Goal: Contribute content: Add original content to the website for others to see

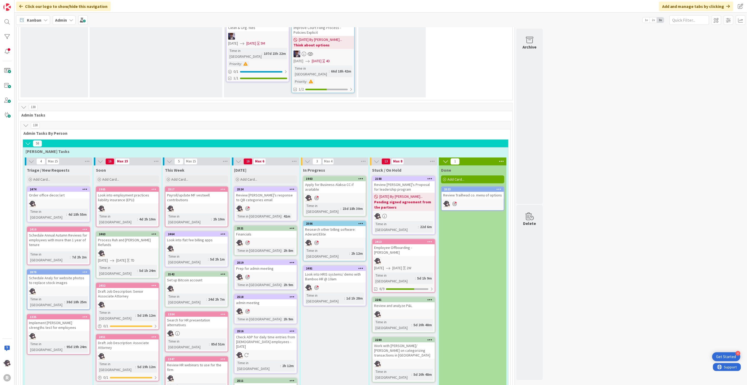
scroll to position [820, 0]
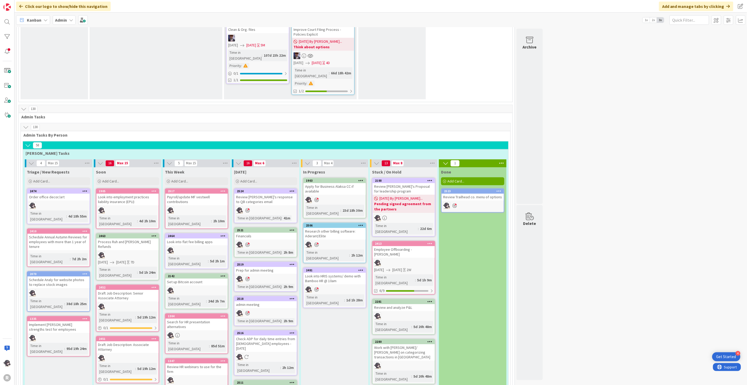
click at [334, 268] on div "2481" at bounding box center [335, 270] width 62 height 5
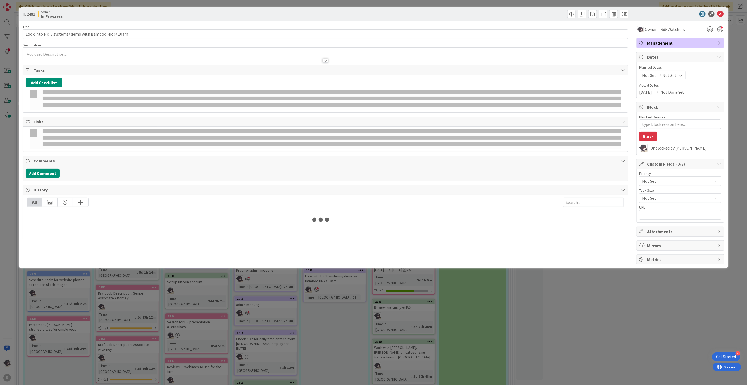
type textarea "x"
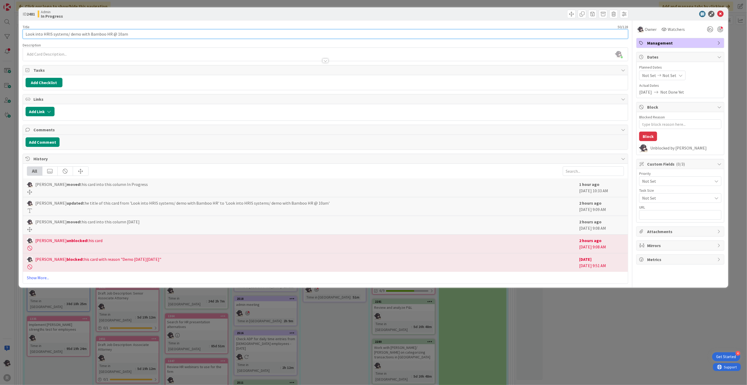
click at [130, 33] on input "Look into HRIS systems/ demo with Bamboo HR @ 10am" at bounding box center [326, 33] width 606 height 9
drag, startPoint x: 148, startPoint y: 34, endPoint x: 69, endPoint y: 33, distance: 78.8
click at [69, 33] on input "Look into HRIS systems/ demo with Bamboo HR @ 10am" at bounding box center [326, 33] width 606 height 9
type input "Look into HRIS systems"
type textarea "x"
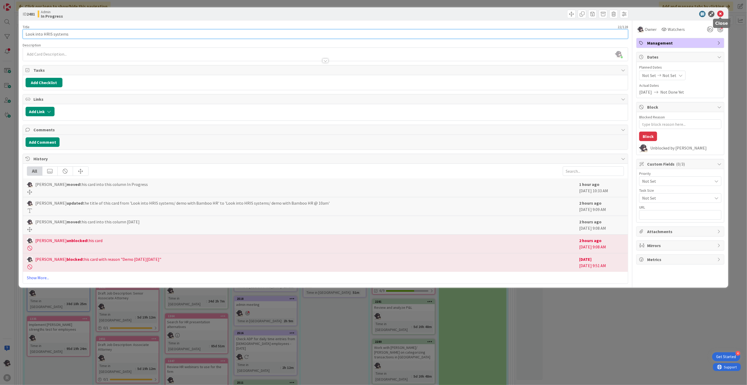
type input "Look into HRIS systems"
click at [722, 14] on icon at bounding box center [721, 14] width 6 height 6
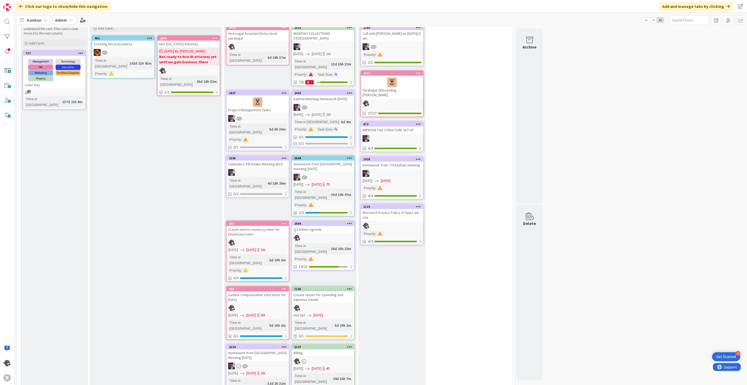
scroll to position [29, 0]
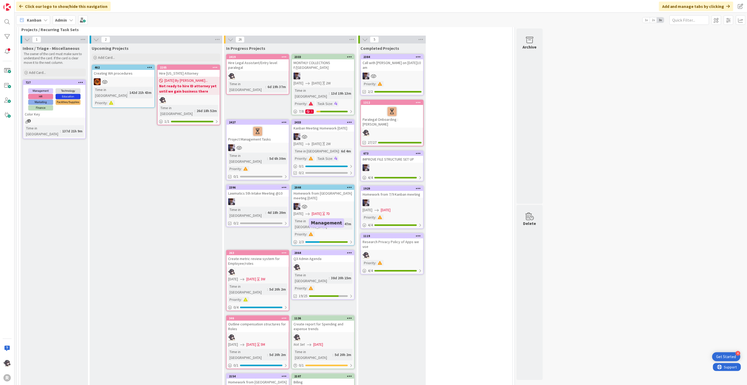
click at [312, 251] on div "2064" at bounding box center [324, 253] width 60 height 4
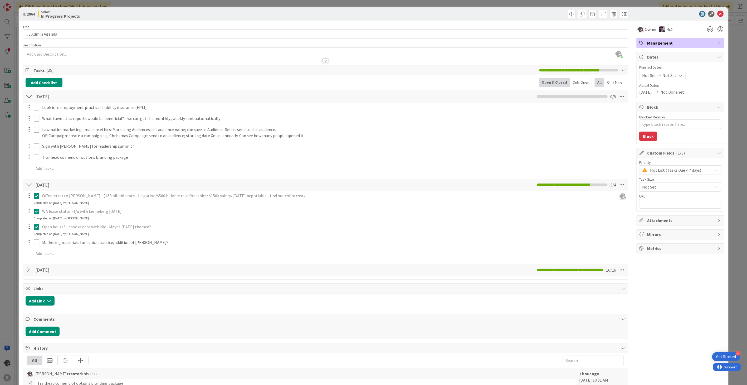
type textarea "x"
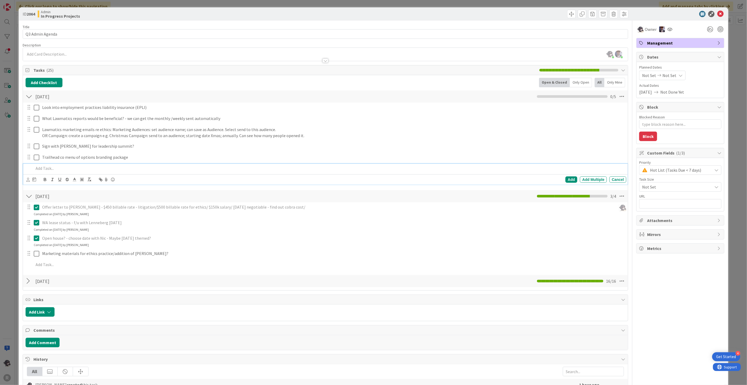
click at [78, 167] on p at bounding box center [329, 168] width 591 height 6
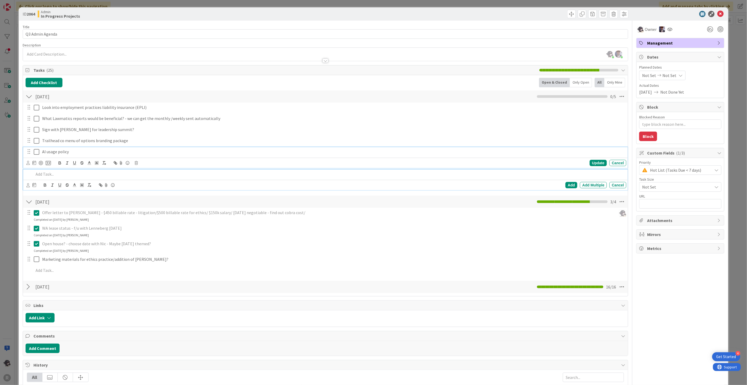
click at [84, 153] on p "AI usage policy" at bounding box center [333, 152] width 582 height 6
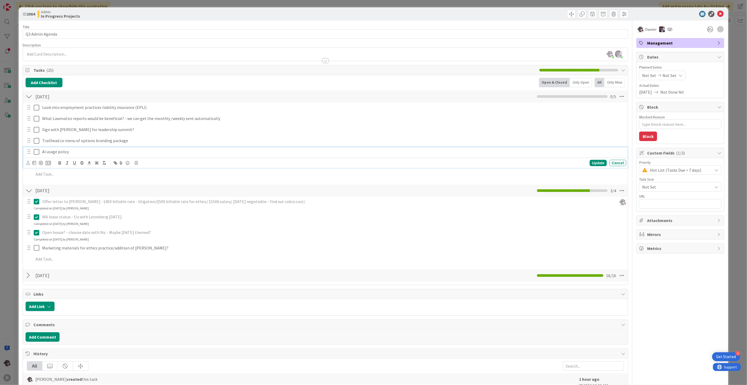
type textarea "x"
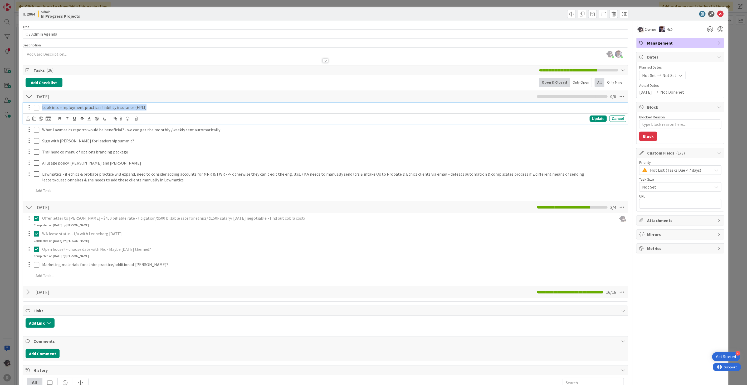
drag, startPoint x: 41, startPoint y: 107, endPoint x: 180, endPoint y: 193, distance: 163.5
click at [180, 194] on div "Look into employment practices liability insurance (EPLI) Update Cancel What La…" at bounding box center [326, 150] width 600 height 95
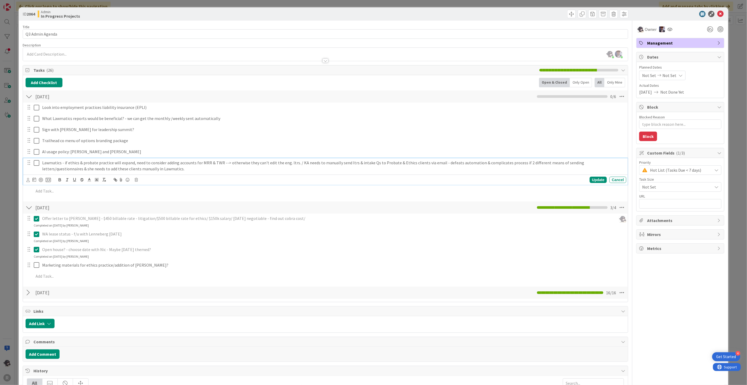
click at [138, 182] on div "Lawmatics - if ethics & probate practice will expand, need to consider adding a…" at bounding box center [325, 171] width 605 height 27
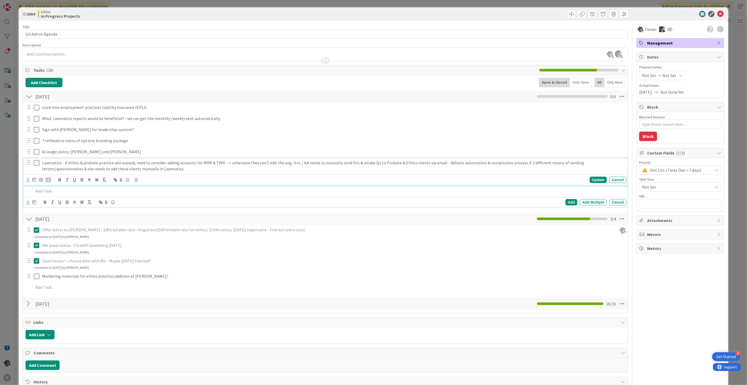
click at [154, 187] on div at bounding box center [329, 190] width 595 height 9
click at [718, 13] on icon at bounding box center [721, 14] width 6 height 6
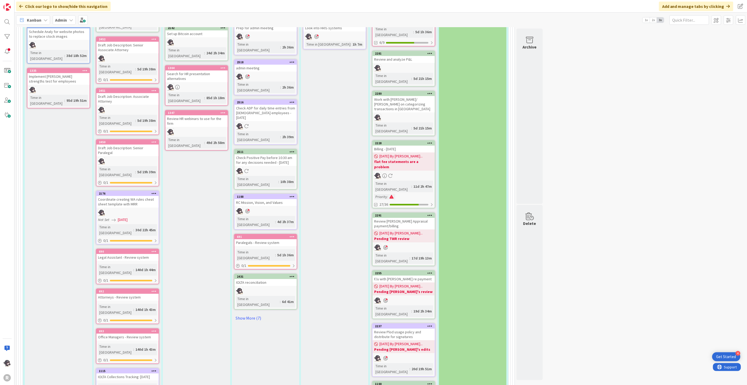
scroll to position [1084, 0]
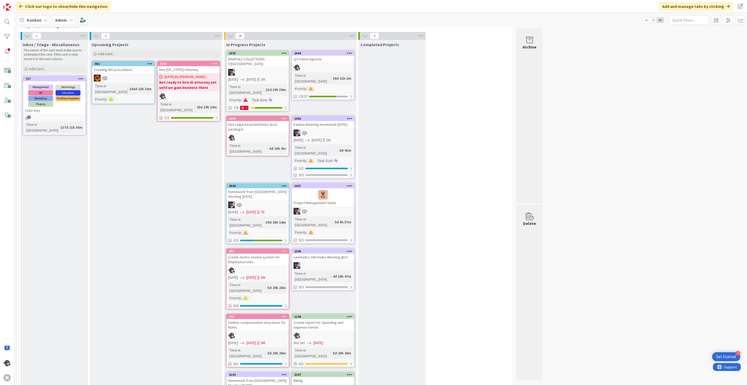
scroll to position [0, 0]
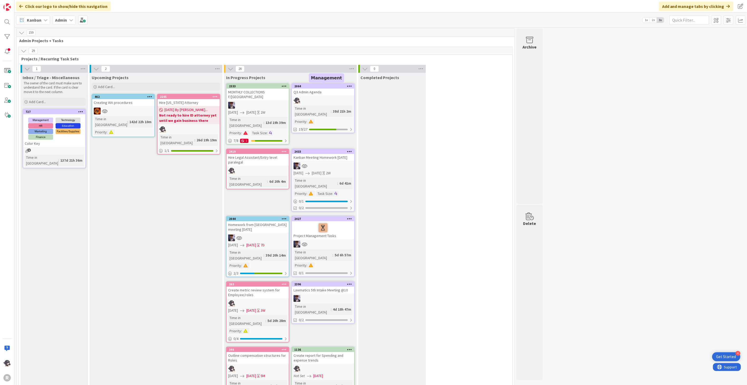
click at [332, 86] on div "2064" at bounding box center [324, 86] width 60 height 4
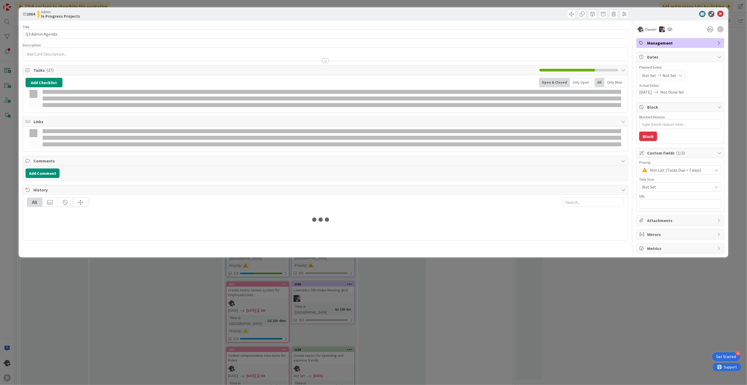
type textarea "x"
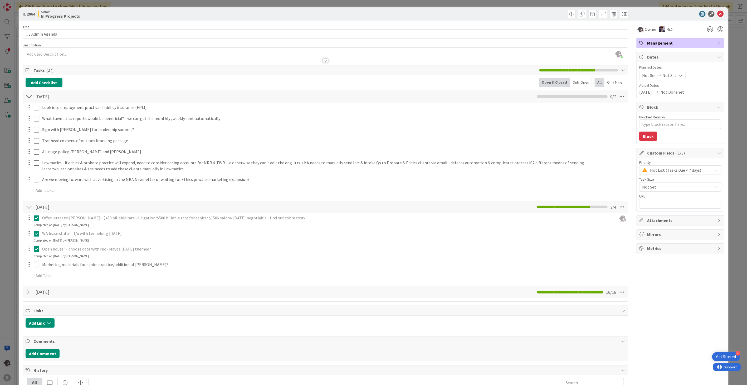
click at [27, 292] on div at bounding box center [29, 291] width 7 height 9
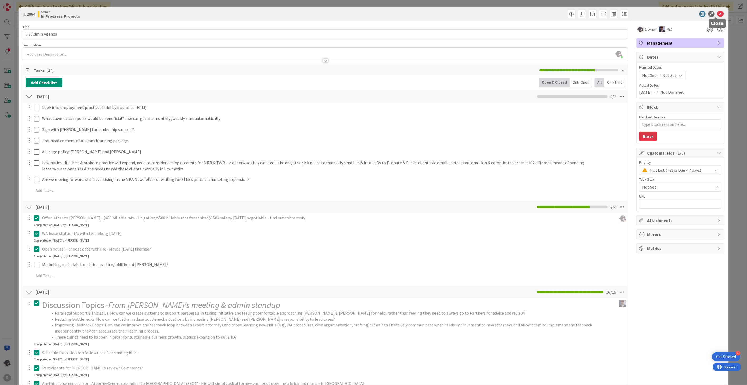
click at [718, 15] on icon at bounding box center [721, 14] width 6 height 6
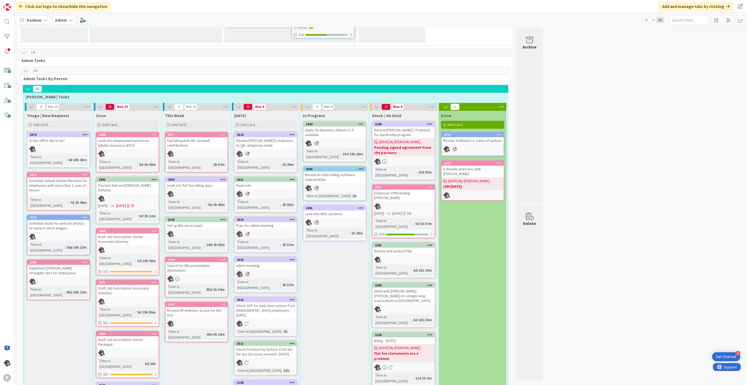
scroll to position [820, 0]
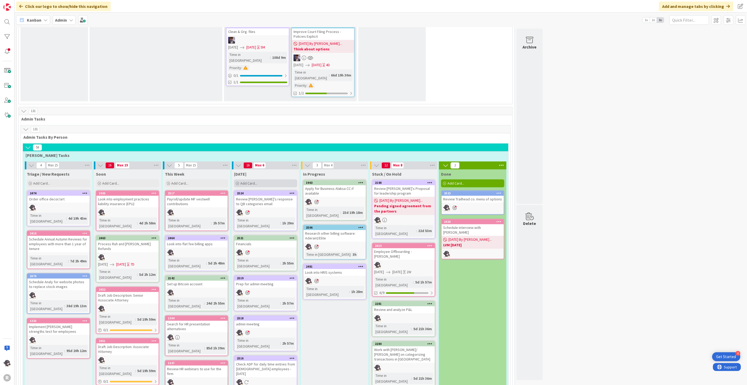
click at [275, 179] on div "Add Card..." at bounding box center [265, 183] width 63 height 8
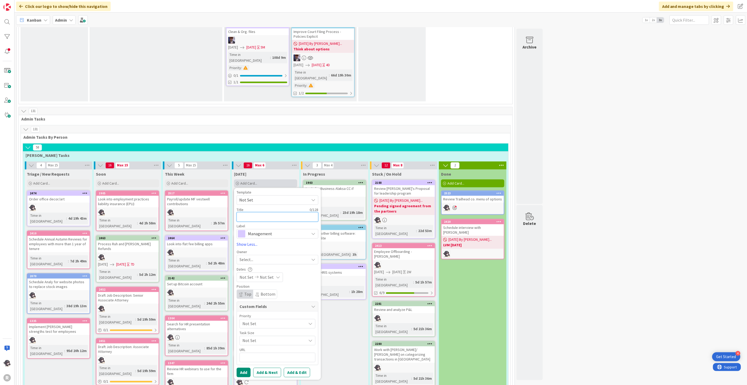
type textarea "R"
type textarea "x"
type textarea "Re"
type textarea "x"
type textarea "Rev"
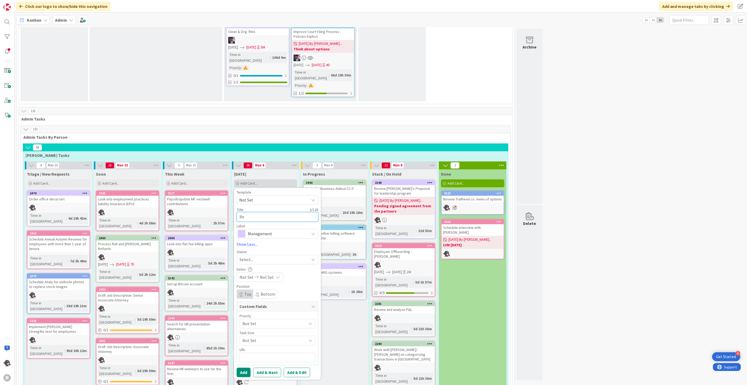
type textarea "x"
type textarea "Revi"
type textarea "x"
type textarea "Revie"
type textarea "x"
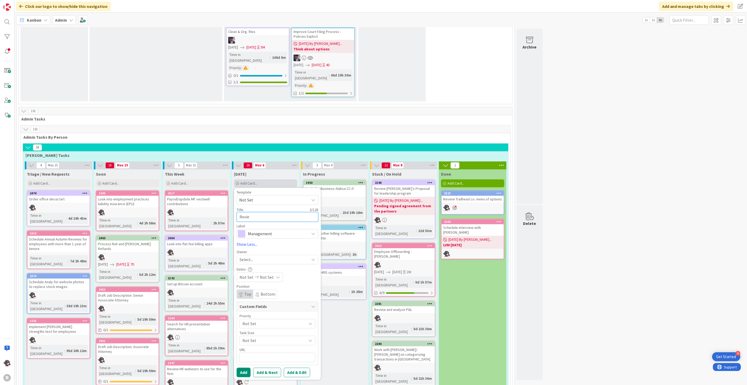
type textarea "Review"
type textarea "x"
type textarea "Review"
type textarea "x"
type textarea "Review P"
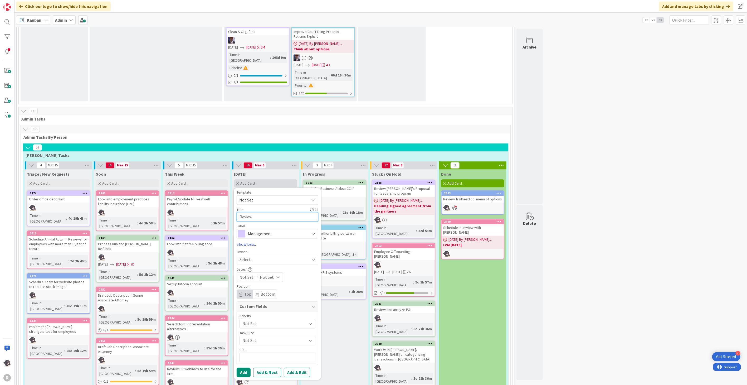
type textarea "x"
type textarea "Review PL"
type textarea "x"
type textarea "Review PLO"
type textarea "x"
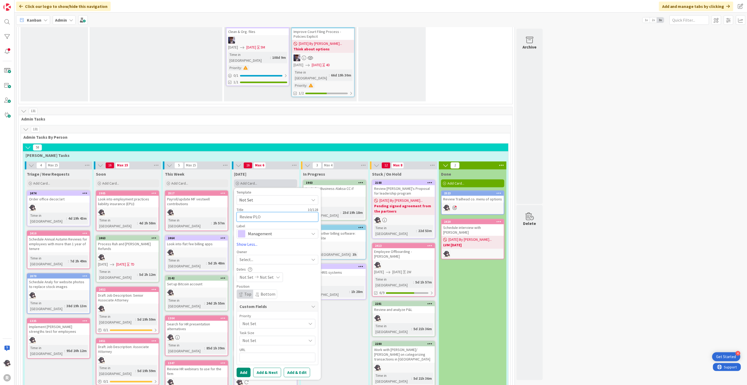
type textarea "Review PLOD"
type textarea "x"
type textarea "Review PLOD/"
type textarea "x"
type textarea "Review PLOD/C"
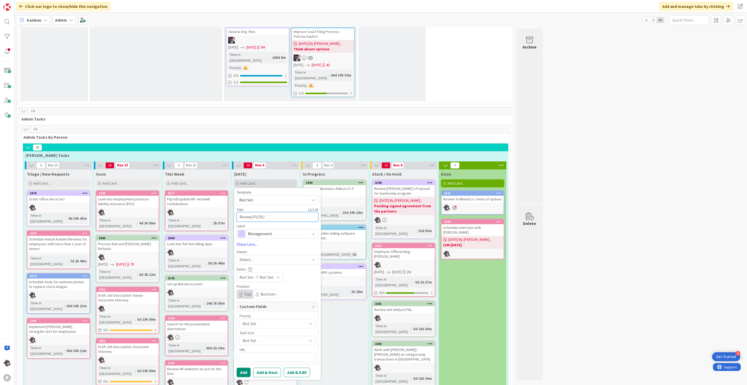
type textarea "x"
type textarea "Review PLOD/Ca"
type textarea "x"
type textarea "Review PLOD/Cal"
type textarea "x"
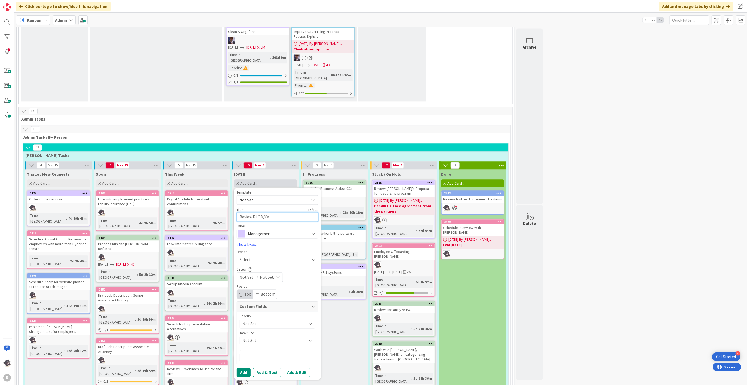
type textarea "Review PLOD/Ca"
type textarea "x"
type textarea "Review PLOD/C"
type textarea "x"
type textarea "Review PLOD/Cl"
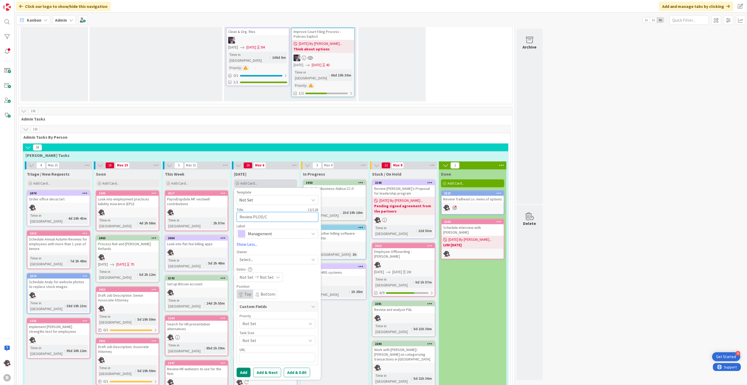
type textarea "x"
type textarea "Review PLOD/Cla"
type textarea "x"
type textarea "Review PLOD/Clau"
type textarea "x"
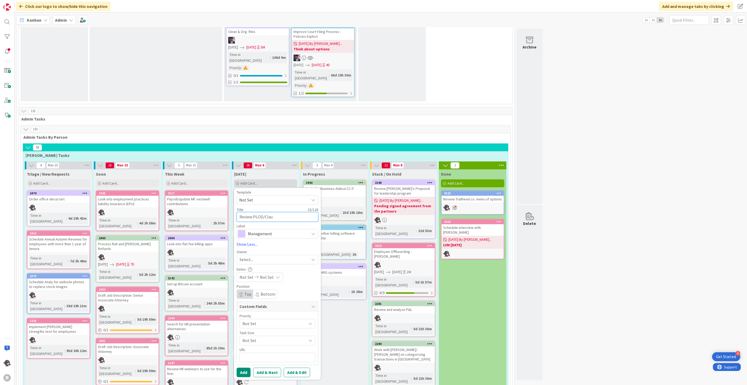
type textarea "Review PLOD/[PERSON_NAME]"
type textarea "x"
type textarea "Review PLOD/[PERSON_NAME]"
type textarea "x"
type textarea "Review PLOD/[PERSON_NAME]"
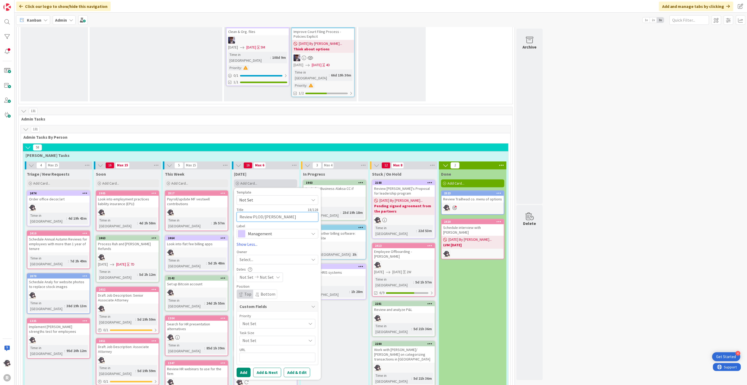
type textarea "x"
type textarea "Review PLOD/Clau"
type textarea "x"
type textarea "Review PLOD/Cla"
type textarea "x"
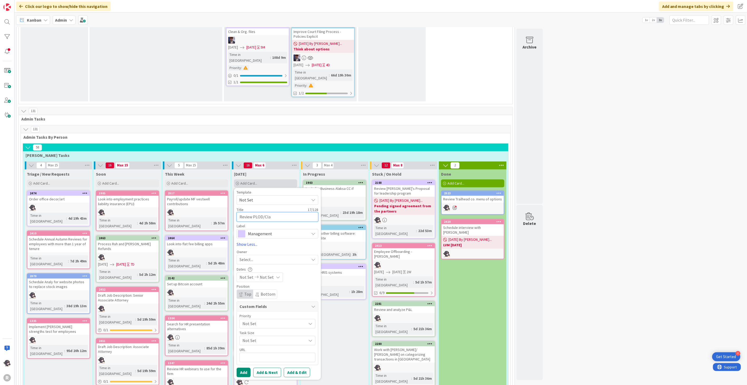
type textarea "Review PLOD/Cl"
type textarea "x"
type textarea "Review PLOD/C"
type textarea "x"
type textarea "Review PLOD/"
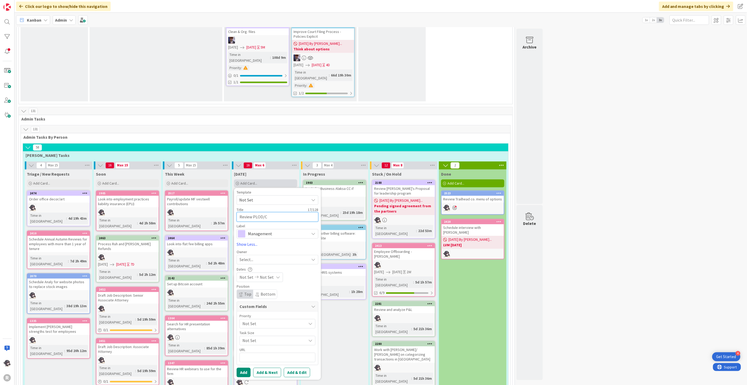
type textarea "x"
type textarea "Review PLOD"
type textarea "x"
type textarea "Review PLO"
type textarea "x"
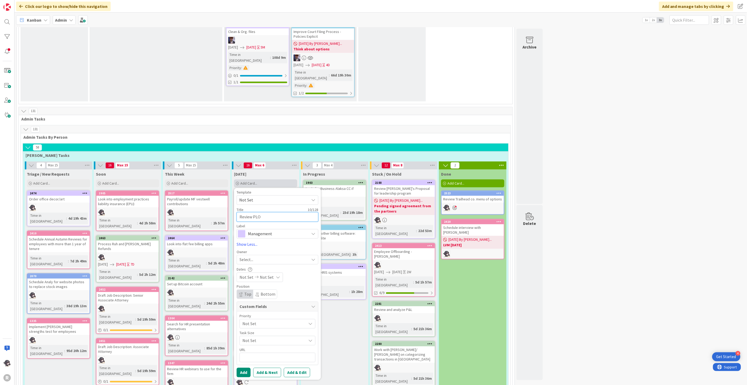
type textarea "Review PL"
type textarea "x"
type textarea "Review P"
type textarea "x"
type textarea "Review"
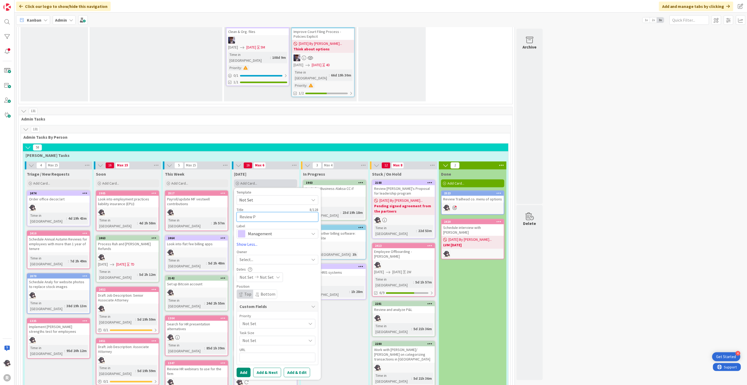
type textarea "x"
type textarea "Review A"
type textarea "x"
type textarea "Review AI"
type textarea "x"
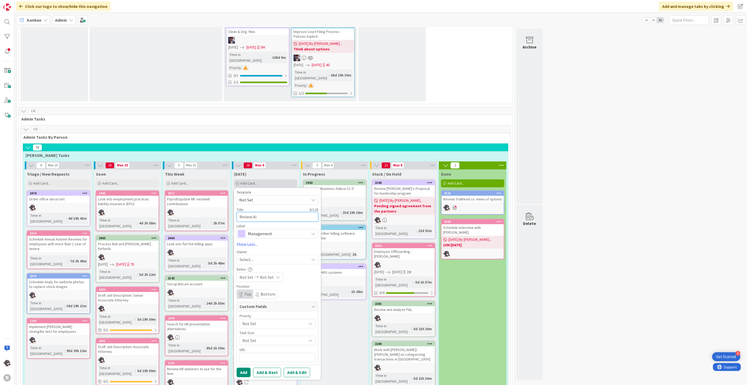
type textarea "Review AI"
type textarea "x"
type textarea "Review AI"
type textarea "x"
type textarea "Review AI"
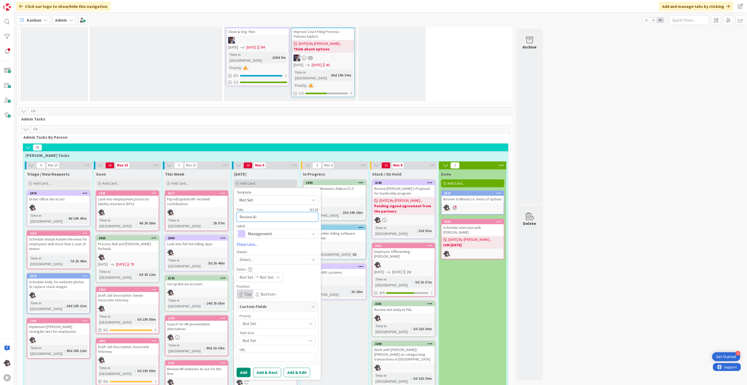
type textarea "x"
type textarea "Review AI l"
type textarea "x"
type textarea "Review AI la"
type textarea "x"
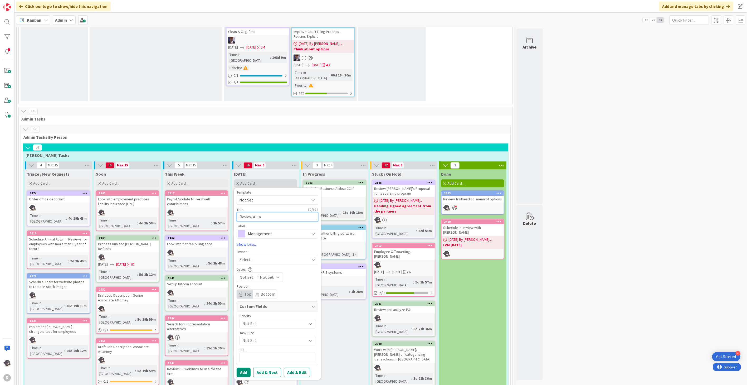
type textarea "Review AI law"
type textarea "x"
type textarea "Review AI laws"
type textarea "x"
type textarea "Review AI lawsu"
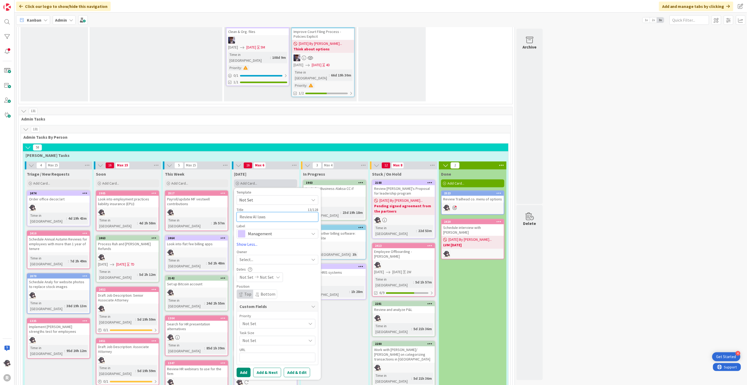
type textarea "x"
type textarea "Review AI lawsui"
type textarea "x"
type textarea "Review AI lawsuit"
type textarea "x"
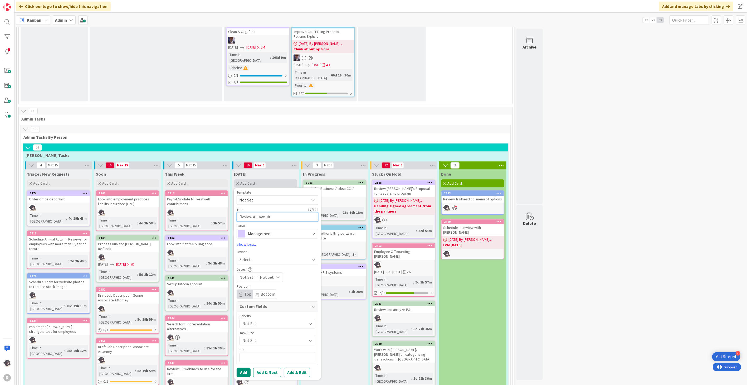
type textarea "Review AI lawsuit"
type textarea "x"
type textarea "Review AI lawsuit a"
type textarea "x"
type textarea "Review AI lawsuit an"
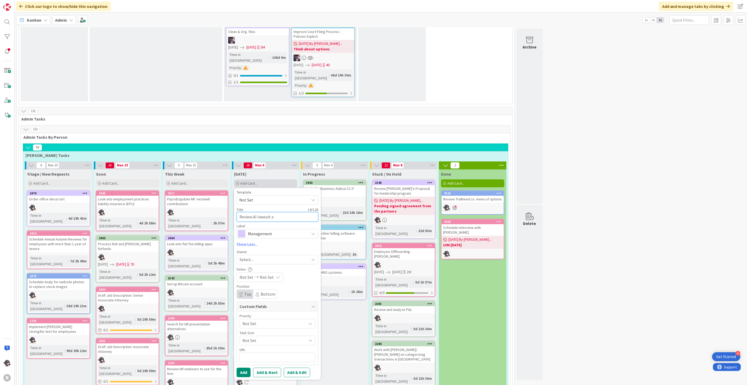
type textarea "x"
type textarea "Review AI lawsuit and"
type textarea "x"
type textarea "Review AI lawsuit and"
type textarea "x"
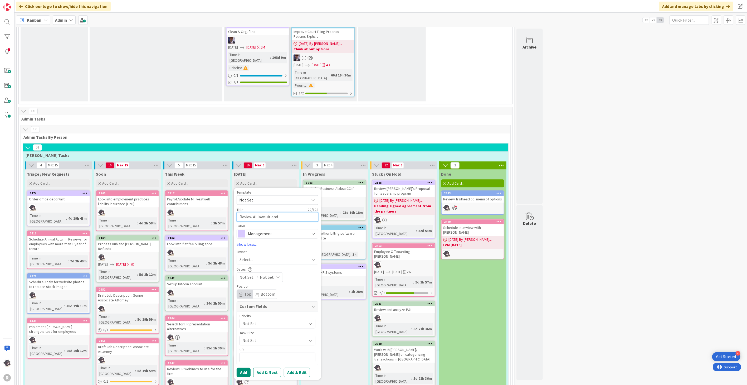
click at [283, 212] on textarea "Review AI lawsuit and" at bounding box center [278, 216] width 82 height 9
type textarea "Review AI lawsuit and"
type textarea "x"
type textarea "Review AI lawsuit and r"
type textarea "x"
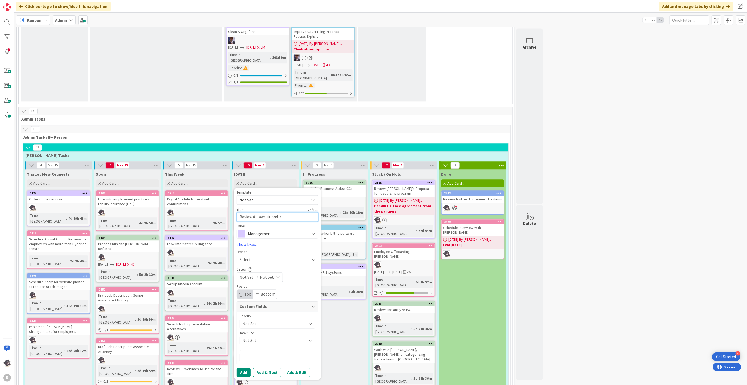
type textarea "Review AI lawsuit and re"
type textarea "x"
type textarea "Review AI lawsuit and res"
type textarea "x"
type textarea "Review AI lawsuit and rese"
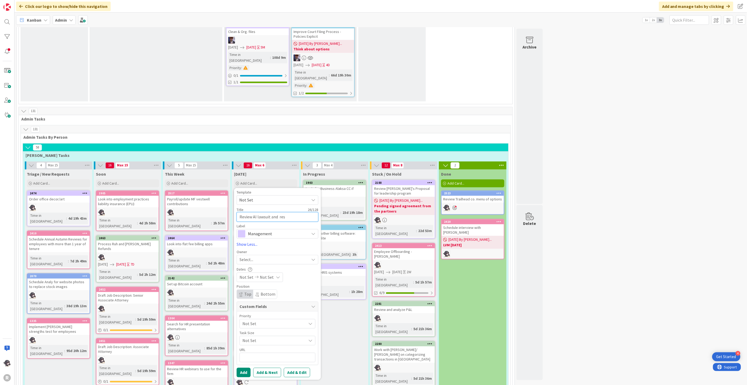
type textarea "x"
type textarea "Review AI lawsuit and resen"
type textarea "x"
type textarea "Review AI lawsuit and resend"
type textarea "x"
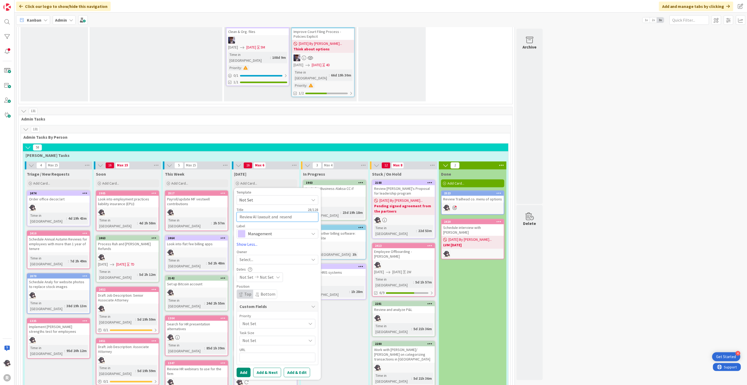
type textarea "Review AI lawsuit and resend"
type textarea "x"
type textarea "Review AI lawsuit and resend d"
type textarea "x"
type textarea "Review AI lawsuit and resend dr"
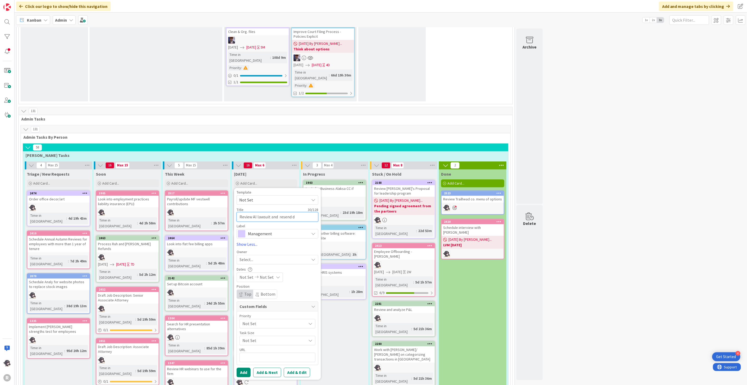
type textarea "x"
type textarea "Review AI lawsuit and resend dra"
type textarea "x"
type textarea "Review AI lawsuit and resend draf"
type textarea "x"
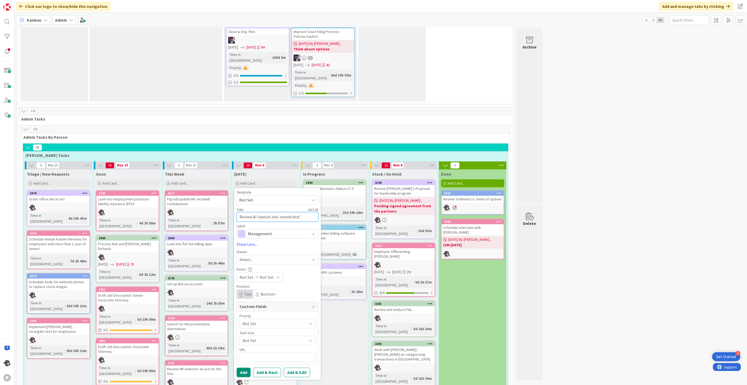
type textarea "Review AI lawsuit and resend draft"
type textarea "x"
type textarea "Review AI lawsuit and resend draft"
type textarea "x"
type textarea "Review AI lawsuit and resend draft p"
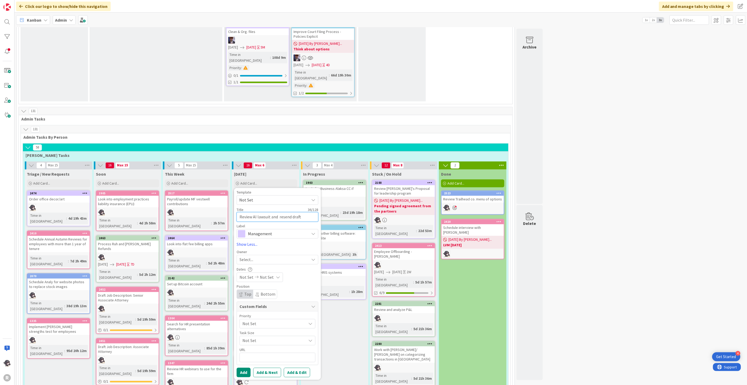
type textarea "x"
type textarea "Review AI lawsuit and resend draft po"
type textarea "x"
type textarea "Review AI lawsuit and resend draft pol"
type textarea "x"
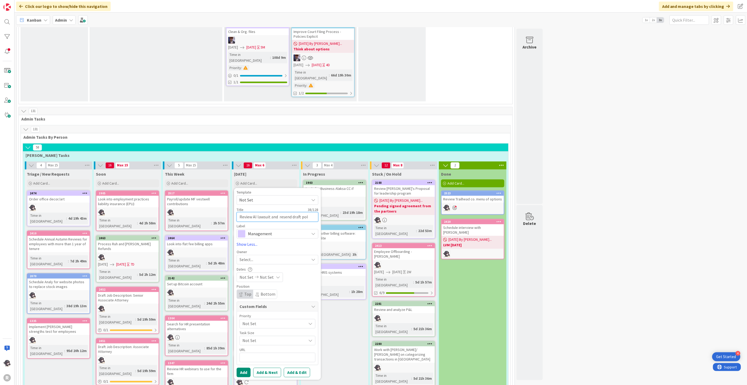
type textarea "Review AI lawsuit and resend draft poli"
type textarea "x"
type textarea "Review AI lawsuit and resend draft polic"
type textarea "x"
type textarea "Review AI lawsuit and resend draft policy"
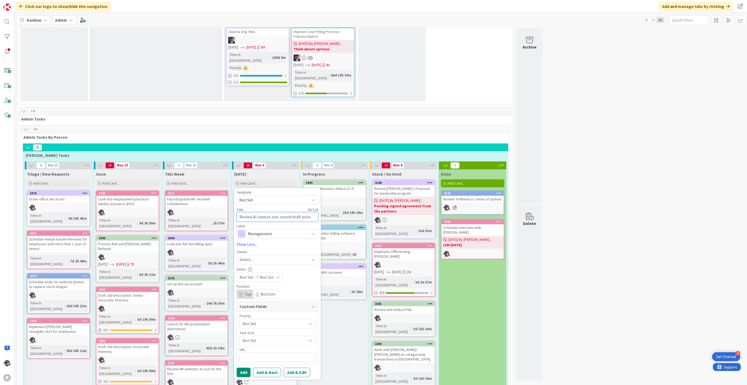
type textarea "x"
type textarea "Review AI lawsuit and resend draft policy"
type textarea "x"
type textarea "Review AI lawsuit and resend draft policy a"
type textarea "x"
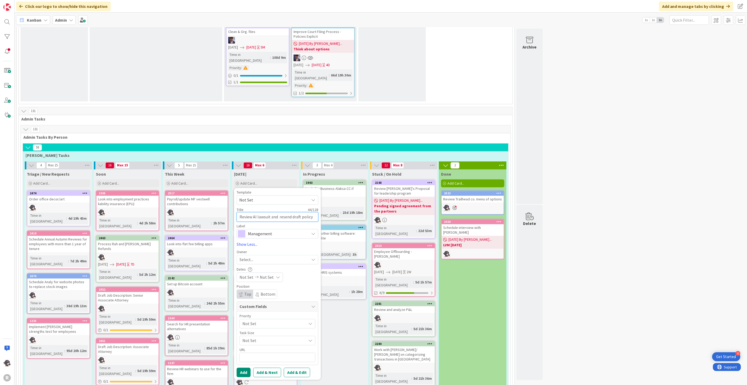
type textarea "Review AI lawsuit and resend draft policy ag"
type textarea "x"
type textarea "Review AI lawsuit and resend draft policy agr"
type textarea "x"
type textarea "Review AI lawsuit and resend draft policy agre"
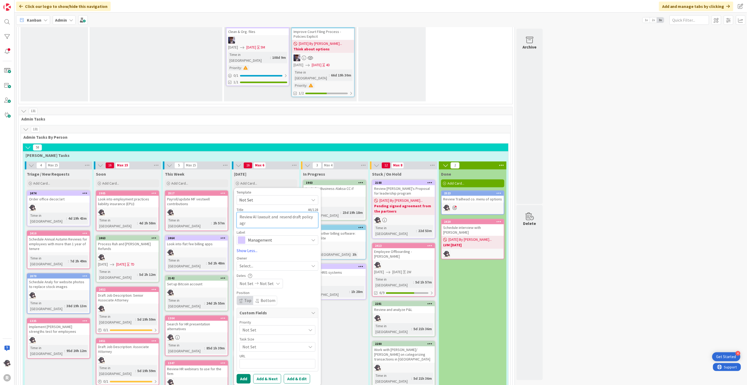
type textarea "x"
type textarea "Review AI lawsuit and resend draft policy agree"
type textarea "x"
type textarea "Review AI lawsuit and resend draft policy agreem"
type textarea "x"
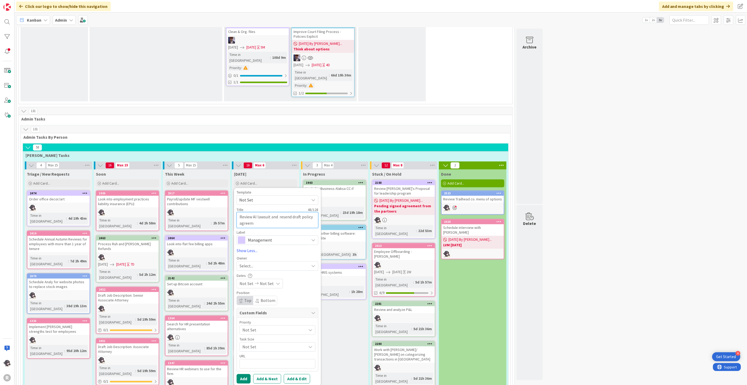
type textarea "Review AI lawsuit and resend draft policy agreeme"
type textarea "x"
type textarea "Review AI lawsuit and resend draft policy agreement"
type textarea "x"
type textarea "Review AI lawsuit and resend draft policy agreements"
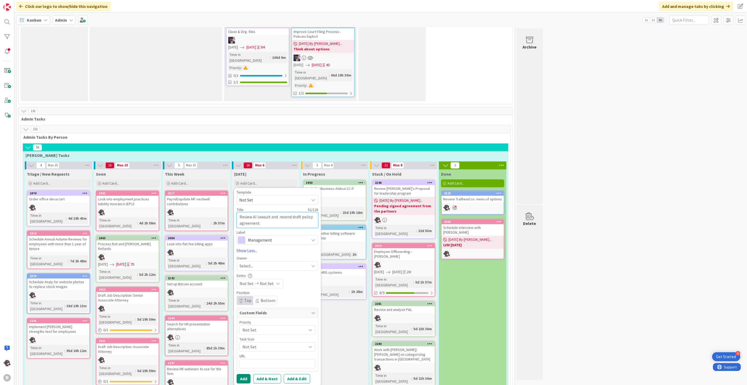
type textarea "x"
type textarea "Review AI lawsuit and resend draft policy agreements"
type textarea "x"
type textarea "Review AI lawsuit and resend draft policy agreements t"
type textarea "x"
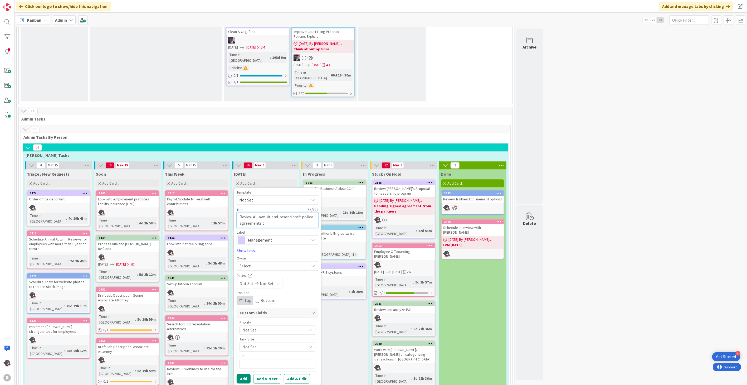
type textarea "Review AI lawsuit and resend draft policy agreements to"
type textarea "x"
type textarea "Review AI lawsuit and resend draft policy agreements to"
type textarea "x"
type textarea "Review AI lawsuit and resend draft policy agreements to t"
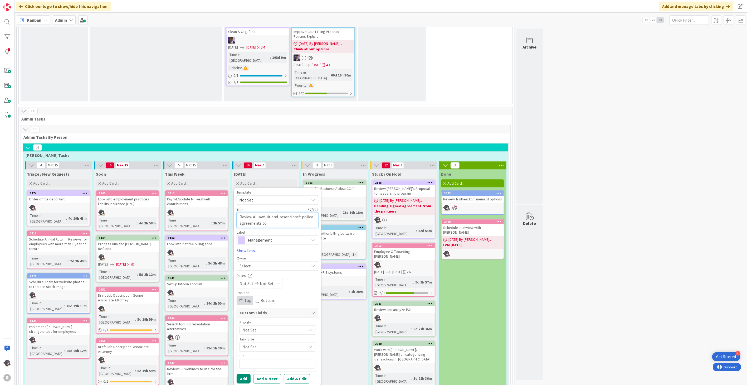
type textarea "x"
type textarea "Review AI lawsuit and resend draft policy agreements to"
type textarea "x"
type textarea "Review AI lawsuit and resend draft policy agreements to T"
type textarea "x"
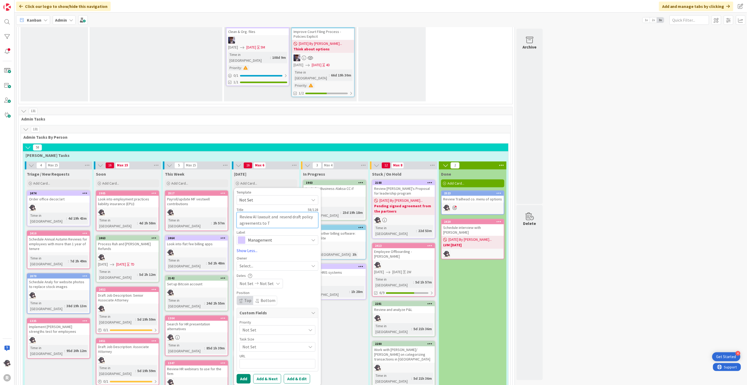
type textarea "Review AI lawsuit and resend draft policy agreements to Te"
type textarea "x"
type textarea "Review AI lawsuit and resend draft policy agreements to [PERSON_NAME]"
type textarea "x"
type textarea "Review AI lawsuit and resend draft policy agreements to [PERSON_NAME]"
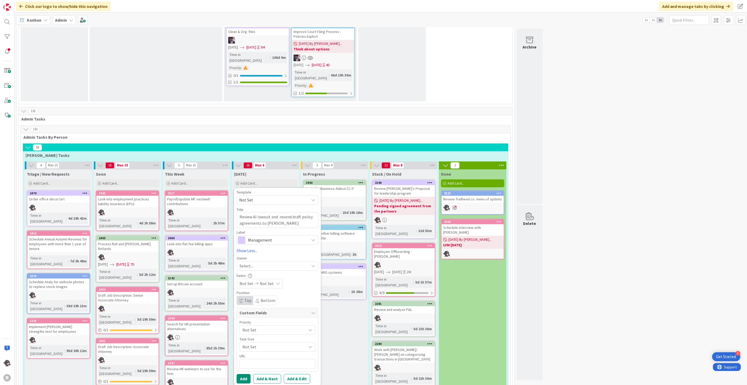
drag, startPoint x: 250, startPoint y: 176, endPoint x: 257, endPoint y: 180, distance: 7.7
click at [250, 263] on span "Select..." at bounding box center [247, 266] width 14 height 6
click at [271, 296] on span "[PERSON_NAME]" at bounding box center [270, 300] width 26 height 8
click at [244, 374] on button "Add" at bounding box center [244, 378] width 14 height 9
type textarea "x"
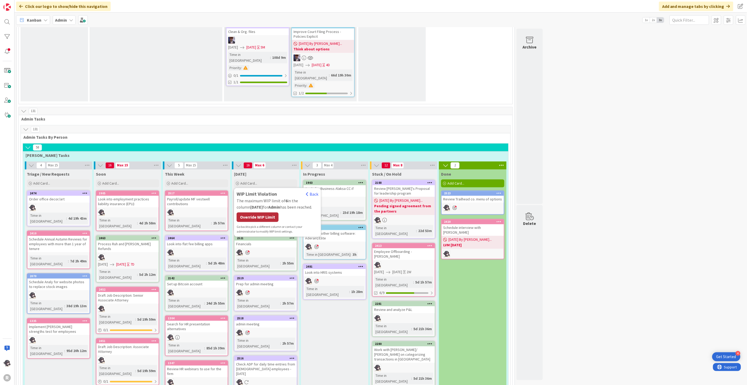
click at [268, 212] on div "Override WIP Limit" at bounding box center [258, 216] width 42 height 9
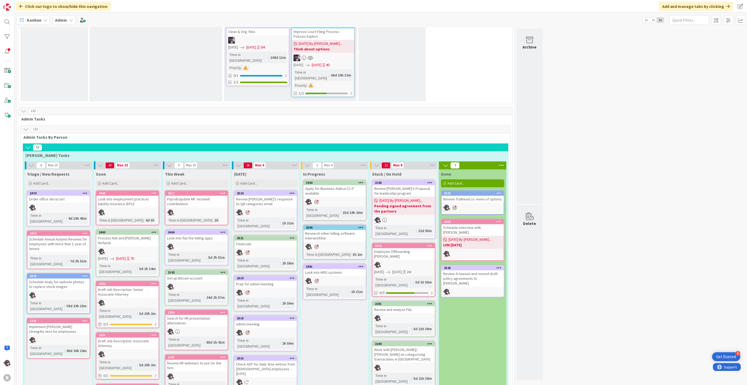
click at [265, 169] on div "[DATE] Add Card... Template Not Set Title 0 / 128 Review AI lawsuit and resend …" at bounding box center [265, 178] width 67 height 19
click at [271, 179] on div "Add Card..." at bounding box center [265, 183] width 63 height 8
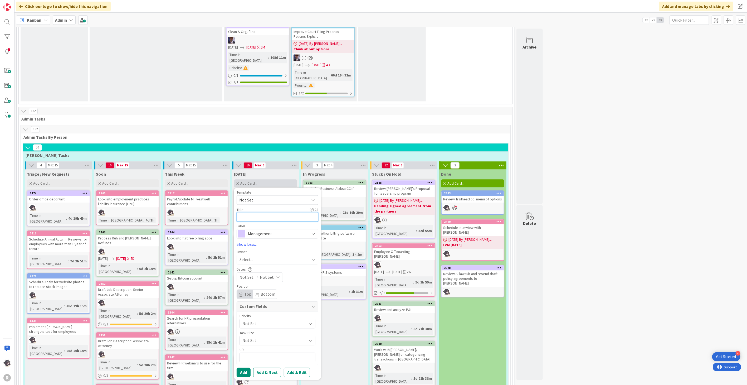
type textarea "T"
type textarea "x"
type textarea "Tr"
type textarea "x"
type textarea "Tra"
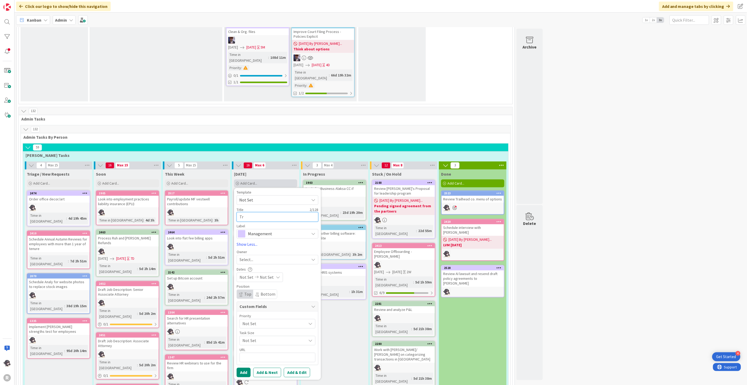
type textarea "x"
type textarea "Tran"
type textarea "x"
type textarea "Trans"
type textarea "x"
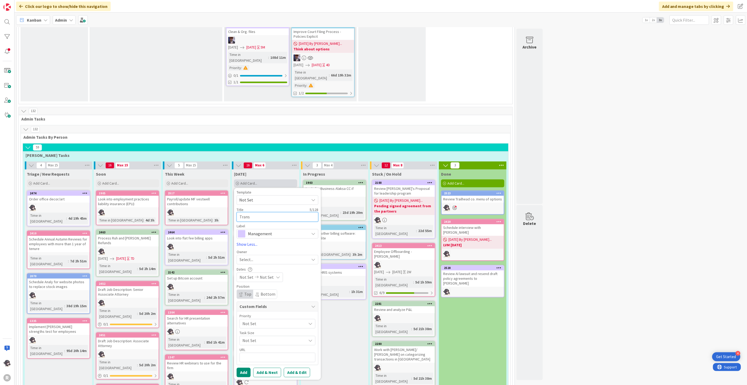
type textarea "Transf"
drag, startPoint x: 271, startPoint y: 129, endPoint x: 255, endPoint y: 131, distance: 15.6
click at [255, 212] on textarea "Transfer $1652.50 [PERSON_NAME] payment to IOLTA" at bounding box center [278, 216] width 82 height 9
click at [263, 230] on span "Management" at bounding box center [277, 233] width 59 height 7
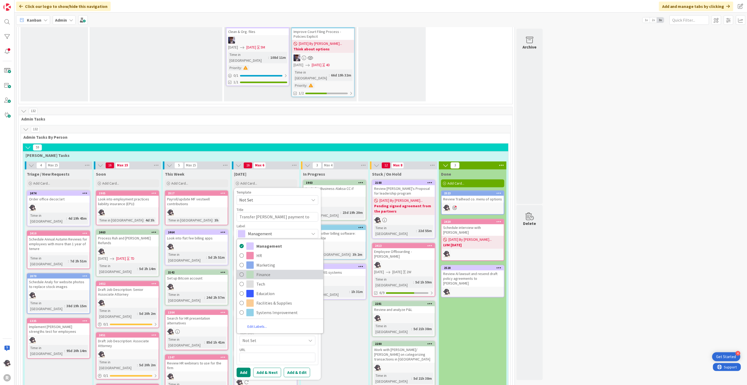
click at [270, 271] on span "Finance" at bounding box center [289, 275] width 64 height 8
click at [257, 256] on div "Select..." at bounding box center [275, 259] width 70 height 6
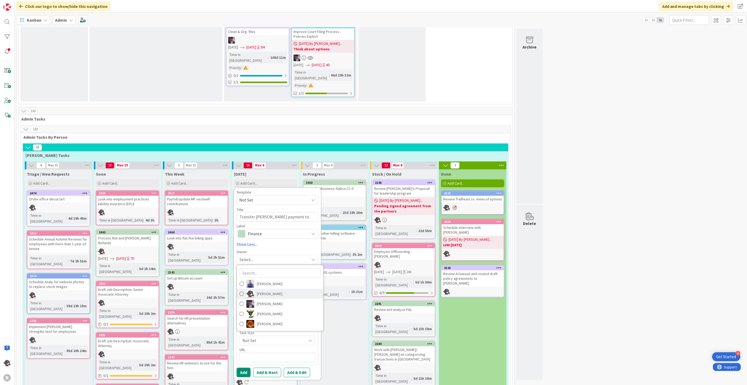
click at [261, 290] on span "[PERSON_NAME]" at bounding box center [270, 294] width 26 height 8
click at [249, 368] on button "Add" at bounding box center [244, 372] width 14 height 9
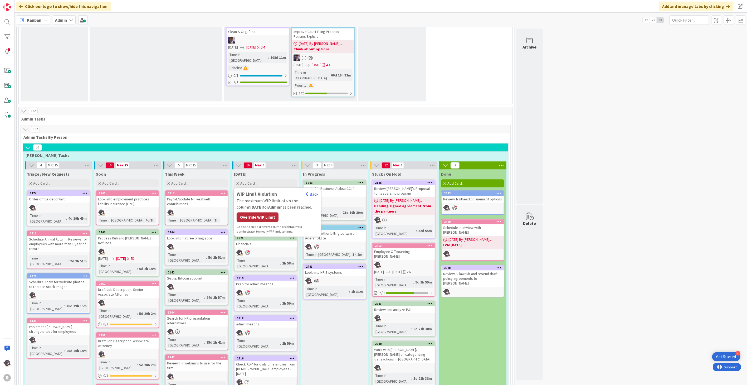
click at [269, 212] on div "Override WIP Limit" at bounding box center [258, 216] width 42 height 9
